Goal: Task Accomplishment & Management: Complete application form

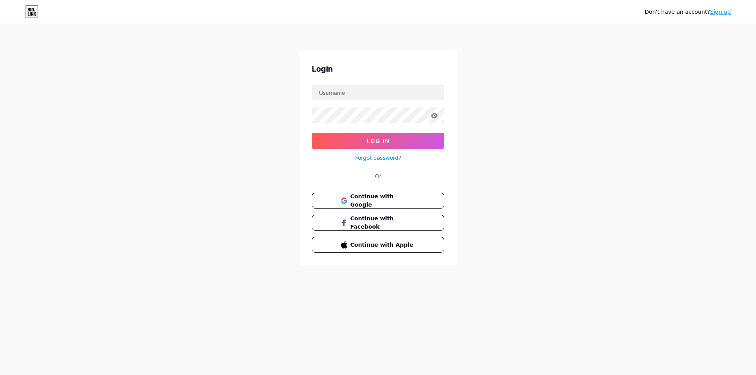
click at [365, 199] on span "Continue with Google" at bounding box center [382, 201] width 65 height 17
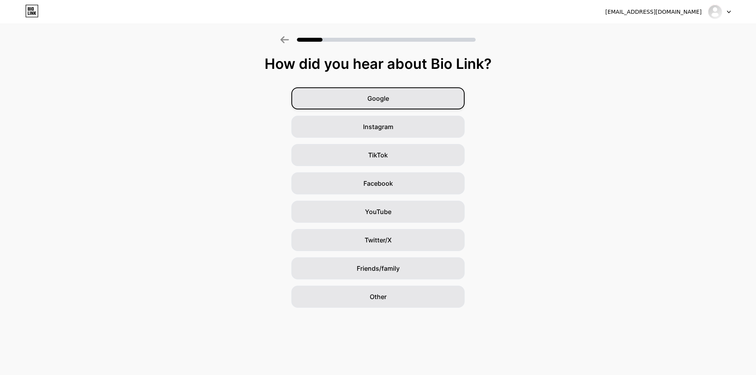
click at [386, 91] on div "Google" at bounding box center [377, 98] width 173 height 22
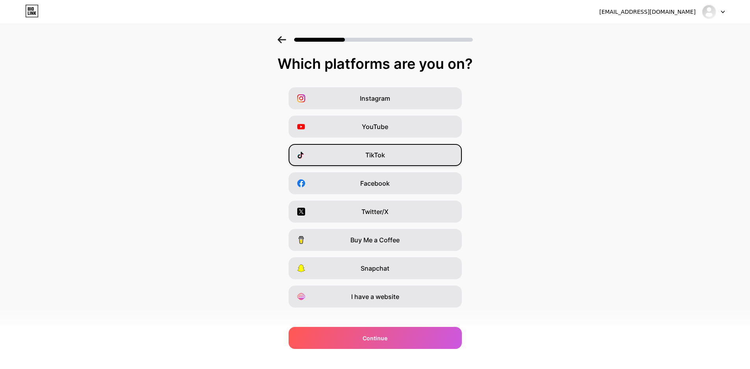
click at [379, 157] on span "TikTok" at bounding box center [375, 154] width 20 height 9
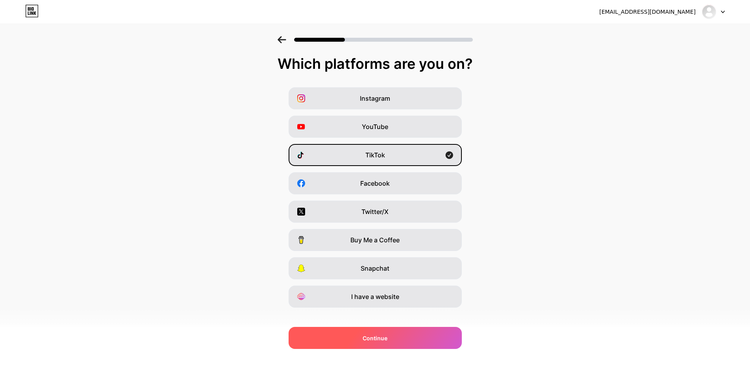
click at [395, 335] on div "Continue" at bounding box center [375, 338] width 173 height 22
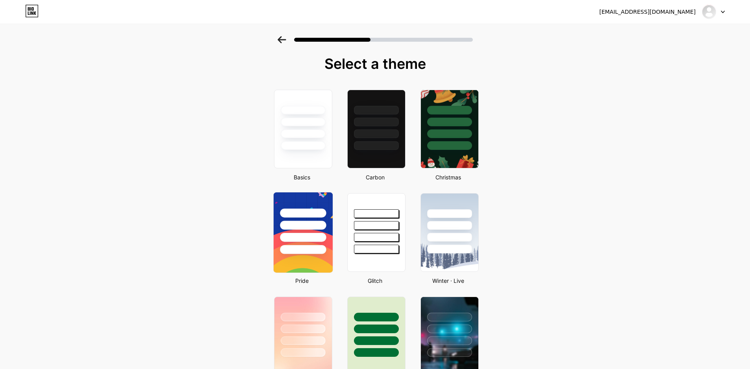
click at [311, 243] on div at bounding box center [302, 224] width 59 height 62
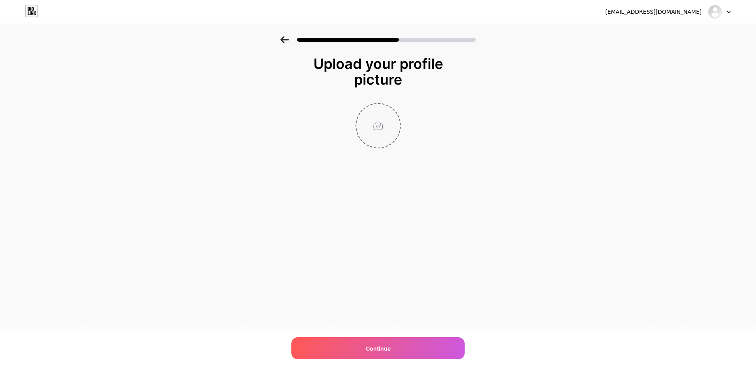
click at [382, 139] on input "file" at bounding box center [378, 126] width 44 height 44
click at [380, 132] on input "file" at bounding box center [378, 126] width 44 height 44
click at [405, 348] on div "Continue" at bounding box center [377, 348] width 173 height 22
click at [380, 126] on input "file" at bounding box center [378, 126] width 44 height 44
type input "C:\fakepath\Capture.PNG"
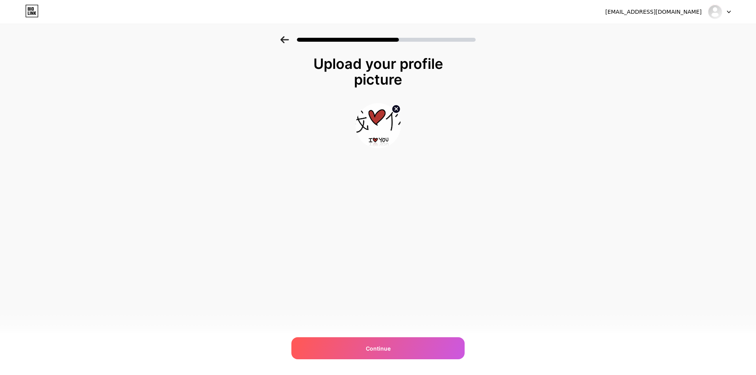
click at [393, 108] on circle at bounding box center [396, 109] width 9 height 9
click at [375, 118] on input "file" at bounding box center [378, 126] width 44 height 44
type input "C:\fakepath\517e3ce2adcb1cf28dda488b540bb454~tplv-tiktokx-cropcenter_720_720.jp…"
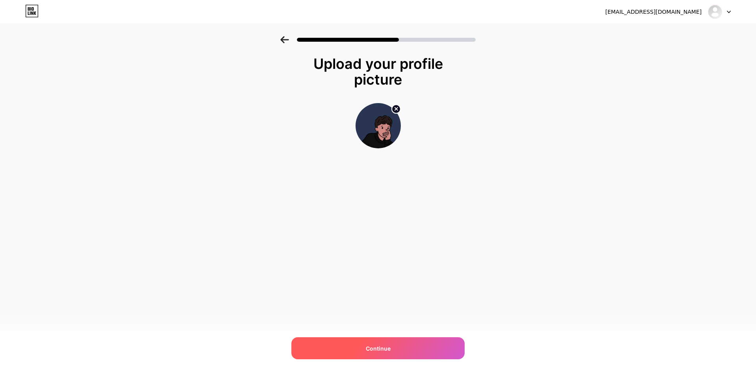
click at [367, 345] on span "Continue" at bounding box center [378, 349] width 25 height 8
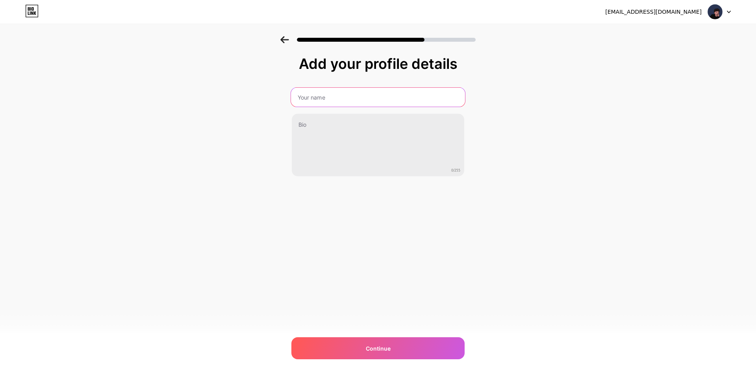
click at [324, 101] on input "text" at bounding box center [378, 97] width 174 height 19
type input "Rougai Education"
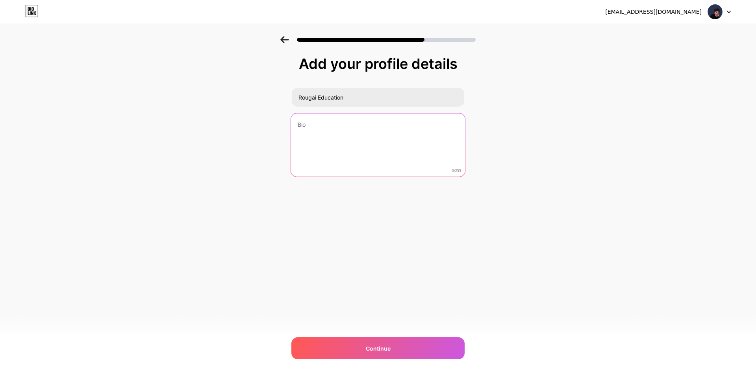
click at [337, 124] on textarea at bounding box center [378, 145] width 174 height 64
paste textarea "mandarineasy.bio.link"
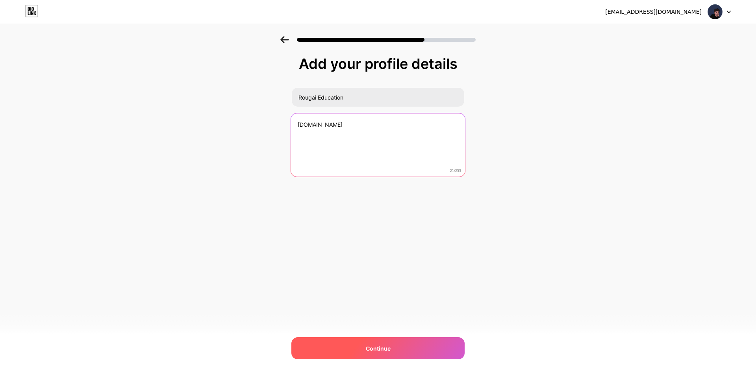
type textarea "mandarineasy.bio.link"
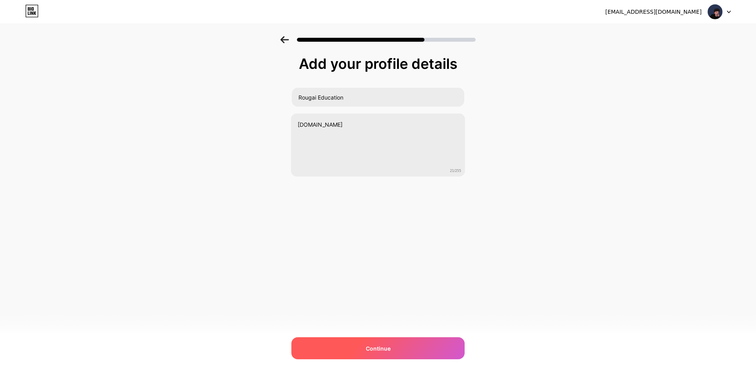
click at [358, 347] on div "Continue" at bounding box center [377, 348] width 173 height 22
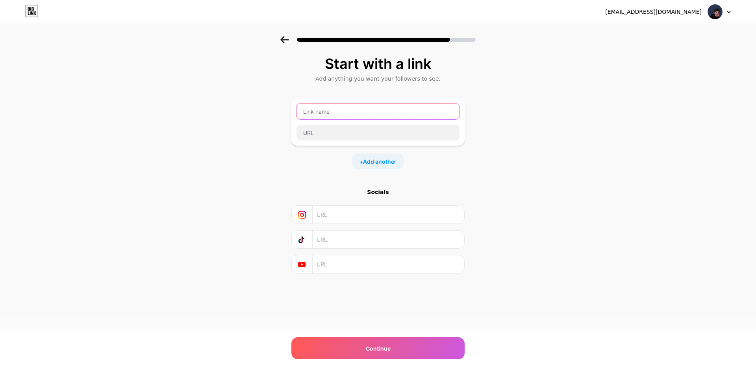
click at [341, 113] on input "text" at bounding box center [378, 112] width 163 height 16
paste input "mandarineasy.bio.link"
type input "mandarineasy.bio.link"
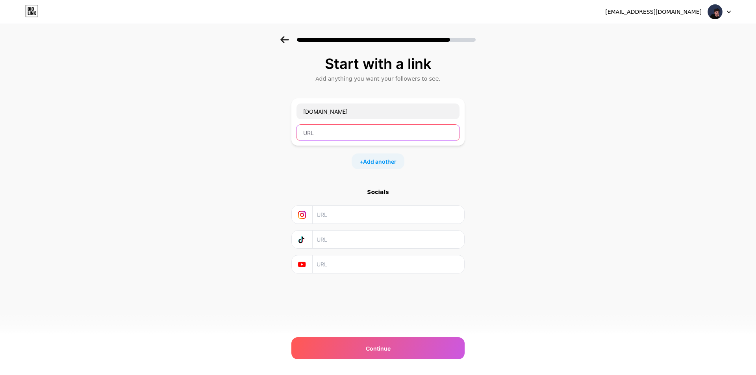
click at [330, 131] on input "text" at bounding box center [378, 133] width 163 height 16
paste input "https://www.tiktok.com/@rougai96"
type input "https://www.tiktok.com/@rougai96"
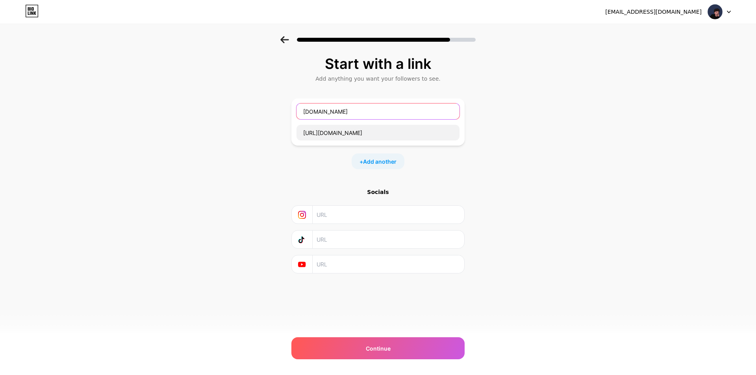
click at [340, 112] on input "mandarineasy.bio.link" at bounding box center [378, 112] width 163 height 16
click at [261, 119] on div "Start with a link Add anything you want your followers to see. mandarineasy.bio…" at bounding box center [378, 174] width 756 height 277
click at [348, 116] on input "mandarineasy.bio.link" at bounding box center [378, 112] width 163 height 16
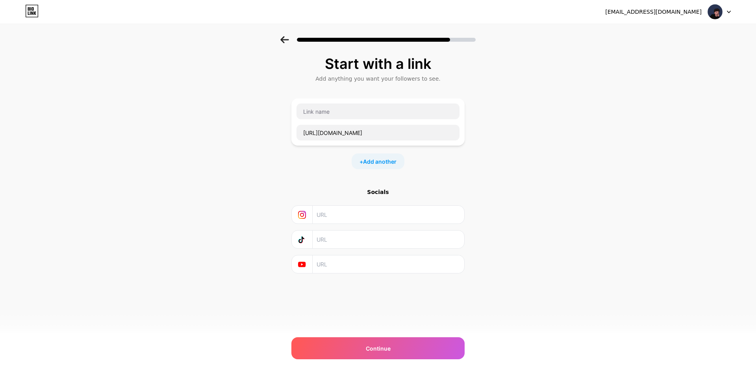
click at [247, 136] on div "Start with a link Add anything you want your followers to see. https://www.tikt…" at bounding box center [378, 174] width 756 height 277
click at [334, 115] on input "text" at bounding box center [378, 112] width 163 height 16
click at [318, 113] on input "text" at bounding box center [378, 112] width 163 height 16
paste input "Title: “📱 Follow TikTok để học tiếng Trung mỗi ngày”"
drag, startPoint x: 319, startPoint y: 109, endPoint x: 274, endPoint y: 105, distance: 45.4
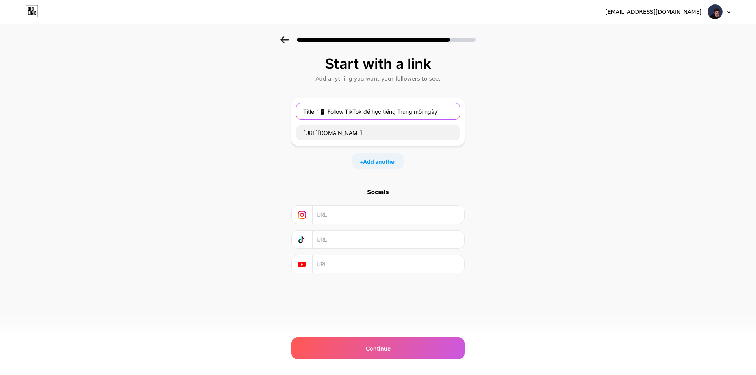
click at [274, 105] on div "Start with a link Add anything you want your followers to see. Title: “📱 Follow…" at bounding box center [378, 174] width 756 height 277
click at [428, 113] on input "📱 Follow TikTok để học tiếng Trung mỗi ngày”" at bounding box center [378, 112] width 163 height 16
type input "📱 Follow TikTok để học tiếng Trung mỗi ngày"
click at [369, 161] on span "Add another" at bounding box center [379, 162] width 33 height 8
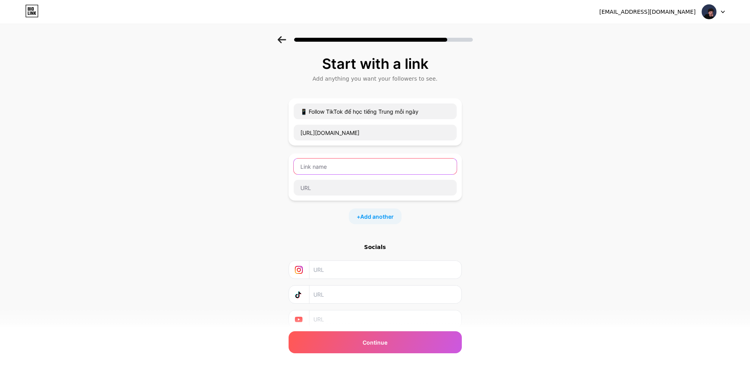
click at [322, 166] on input "text" at bounding box center [375, 167] width 163 height 16
paste input "🎁 Nhận ngay 1 buổi học thử miễn phí với giáo viên bản xứ"
type input "🎁 Nhận ngay 1 buổi học thử miễn phí với giáo viên bản xứ"
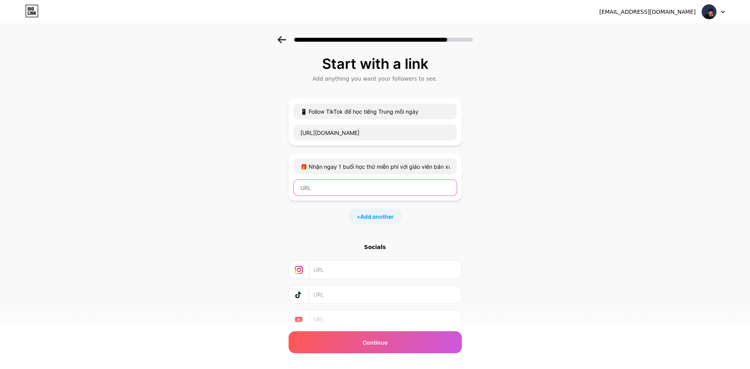
click at [326, 191] on input "text" at bounding box center [375, 188] width 163 height 16
paste input "https://forms.gle/MYh7nWXiwXJVwu9d7"
type input "https://forms.gle/MYh7nWXiwXJVwu9d7"
click at [521, 193] on div "Start with a link Add anything you want your followers to see. 📱 Follow TikTok …" at bounding box center [375, 202] width 750 height 332
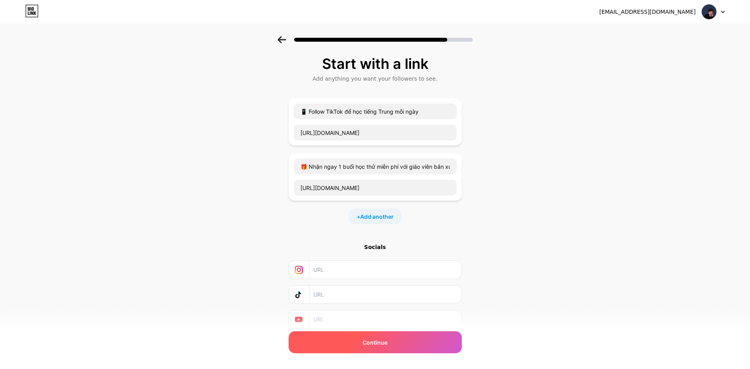
click at [376, 340] on span "Continue" at bounding box center [375, 343] width 25 height 8
click at [395, 339] on div "Continue" at bounding box center [375, 343] width 173 height 22
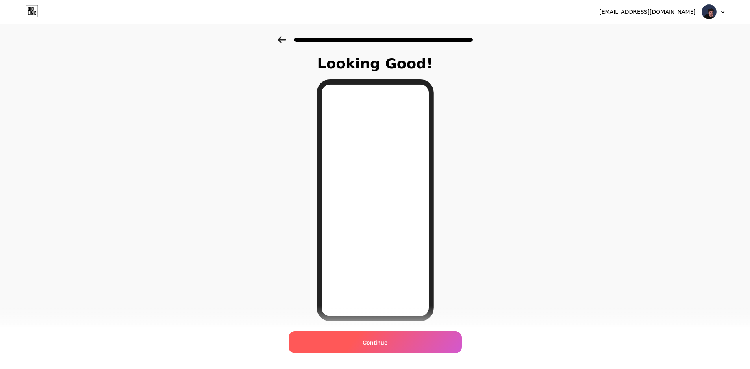
click at [372, 344] on span "Continue" at bounding box center [375, 343] width 25 height 8
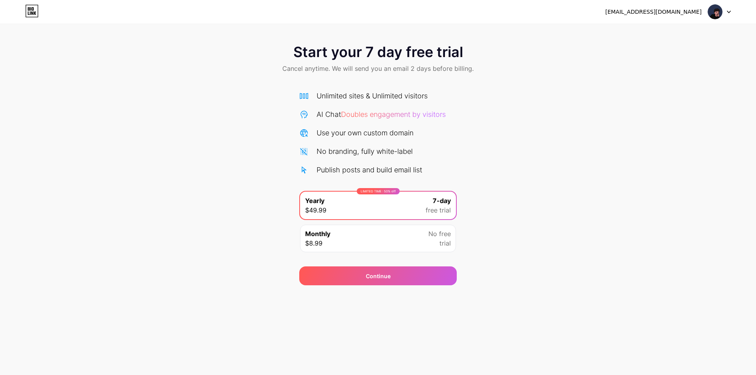
click at [313, 246] on span "$8.99" at bounding box center [313, 243] width 17 height 9
